Goal: Task Accomplishment & Management: Use online tool/utility

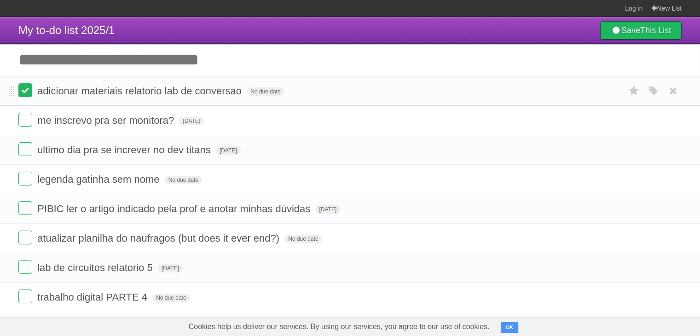
click at [22, 94] on label at bounding box center [25, 90] width 14 height 14
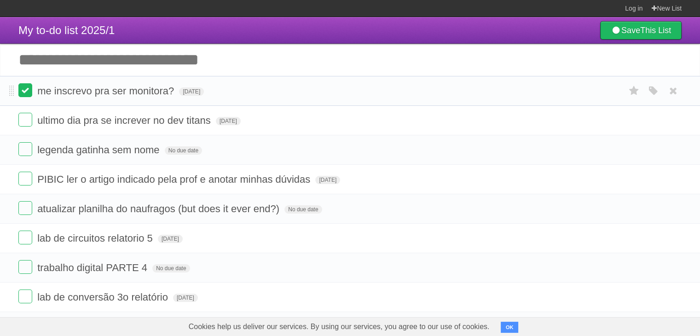
click at [25, 95] on label at bounding box center [25, 90] width 14 height 14
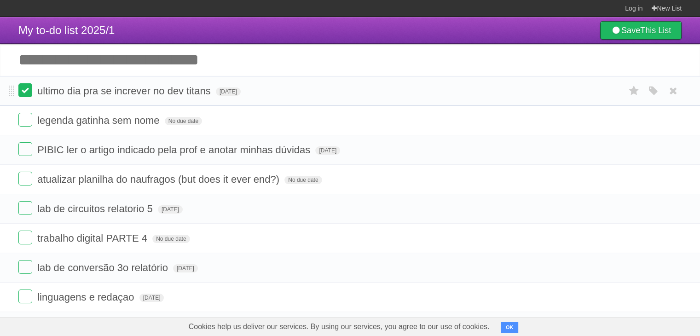
click at [24, 95] on label at bounding box center [25, 90] width 14 height 14
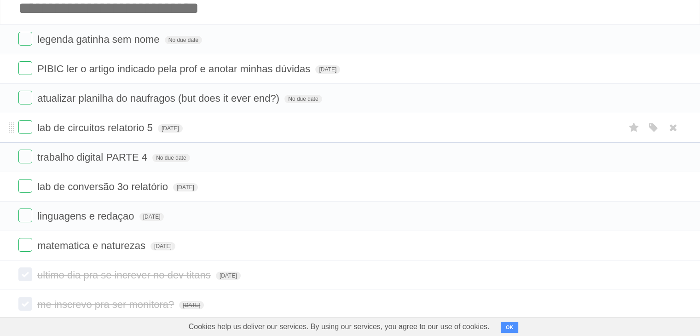
scroll to position [55, 0]
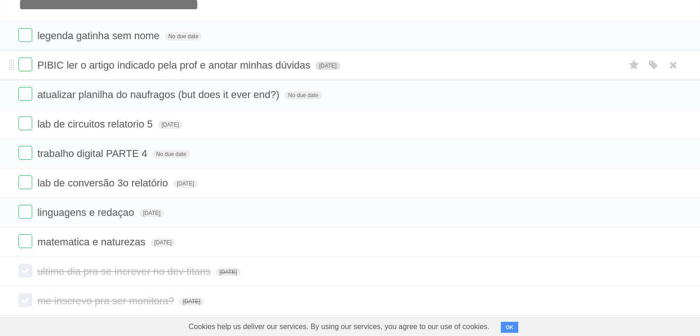
click at [340, 63] on span "Fri May 30 2025" at bounding box center [327, 66] width 25 height 8
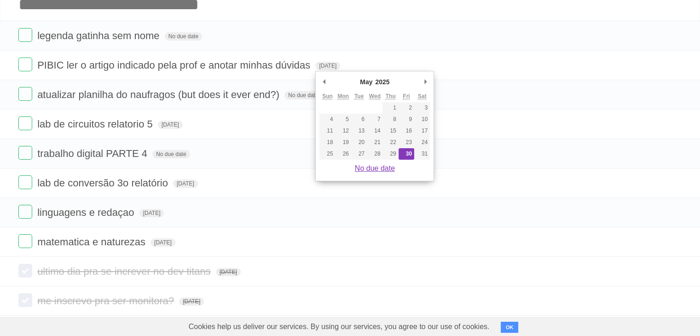
click at [379, 164] on link "No due date" at bounding box center [375, 168] width 40 height 8
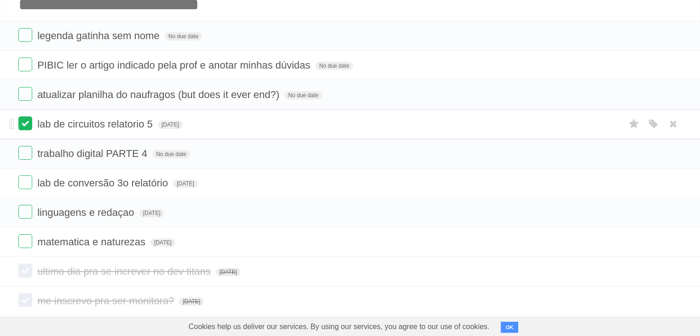
click at [23, 126] on label at bounding box center [25, 123] width 14 height 14
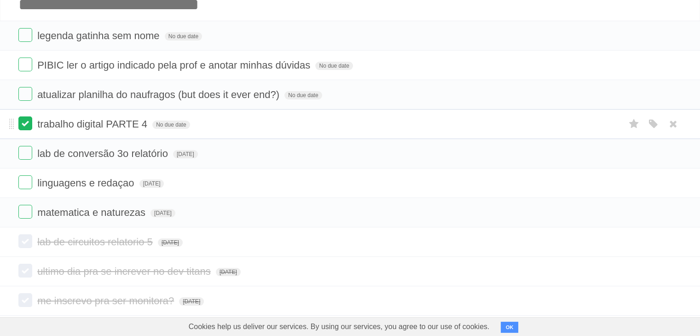
click at [22, 121] on label at bounding box center [25, 123] width 14 height 14
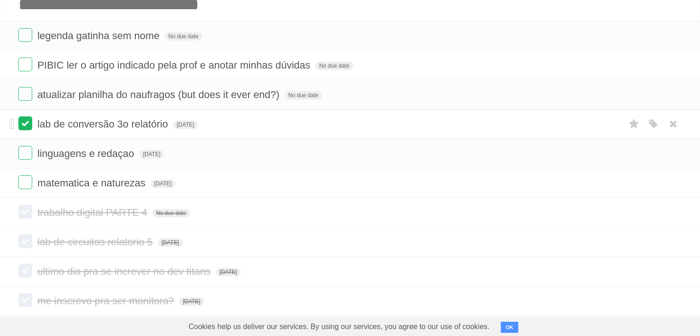
click at [23, 126] on label at bounding box center [25, 123] width 14 height 14
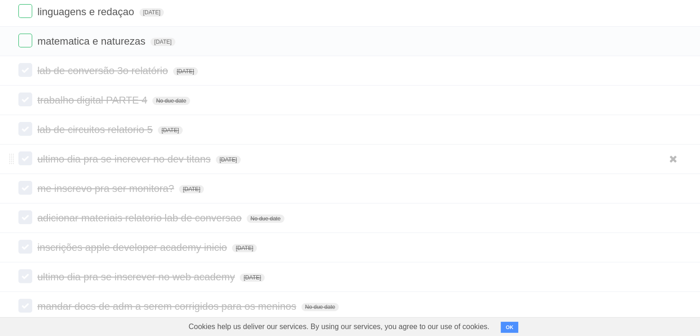
scroll to position [212, 0]
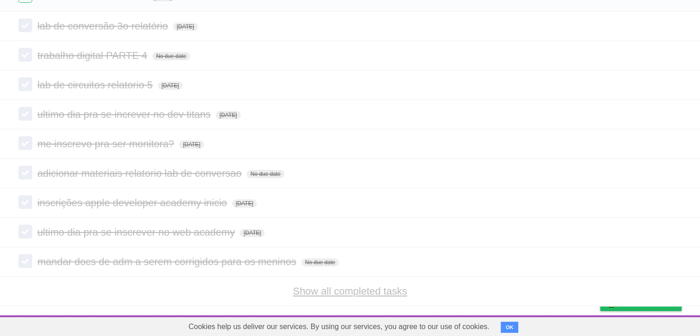
click at [359, 292] on link "Show all completed tasks" at bounding box center [350, 291] width 114 height 12
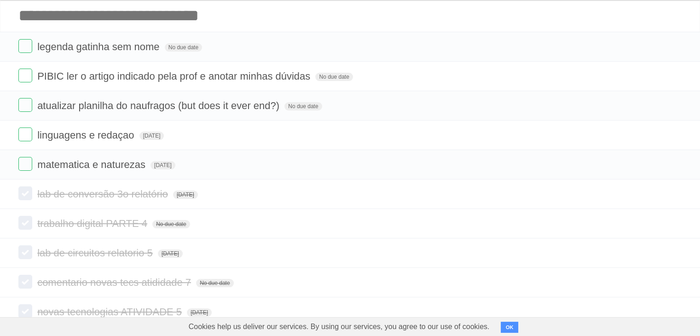
scroll to position [0, 0]
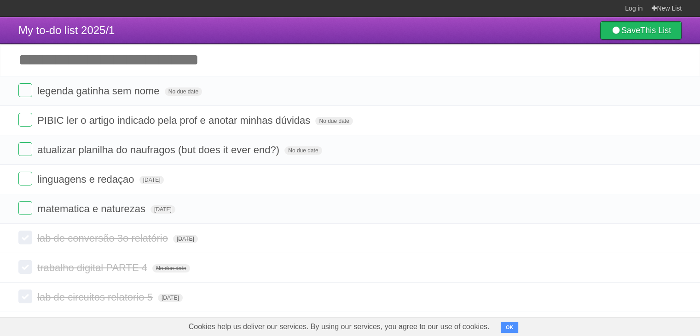
click at [241, 59] on input "Add another task" at bounding box center [350, 60] width 700 height 32
type input "*"
